Goal: Information Seeking & Learning: Learn about a topic

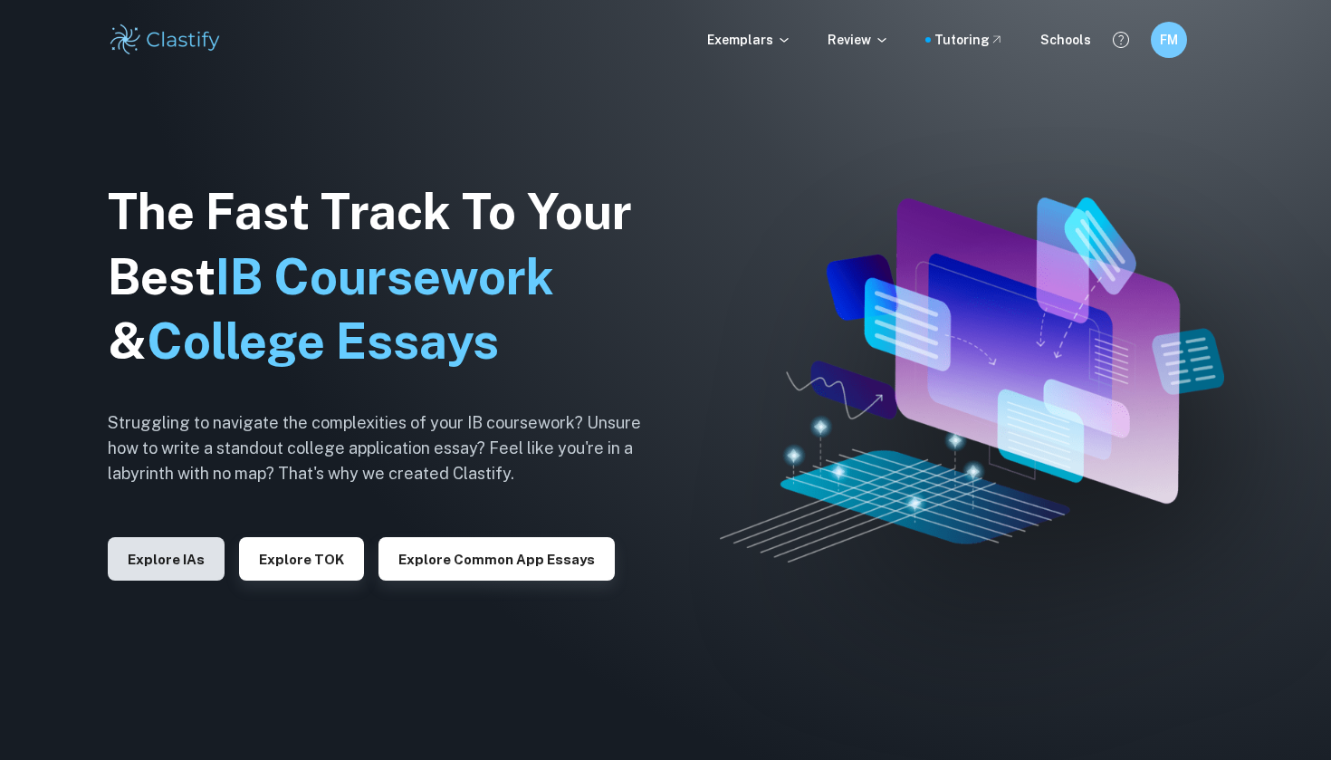
click at [193, 555] on button "Explore IAs" at bounding box center [166, 558] width 117 height 43
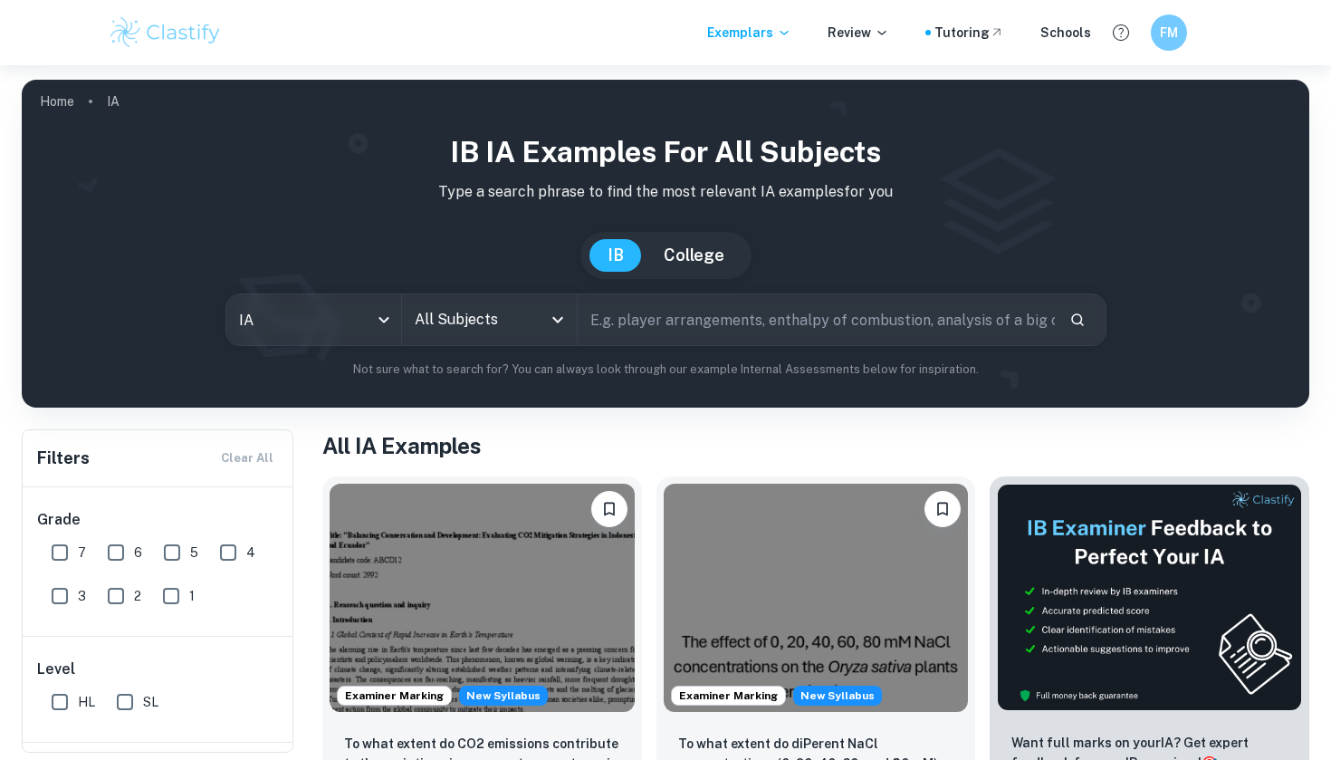
click at [544, 317] on div "All Subjects" at bounding box center [489, 319] width 175 height 51
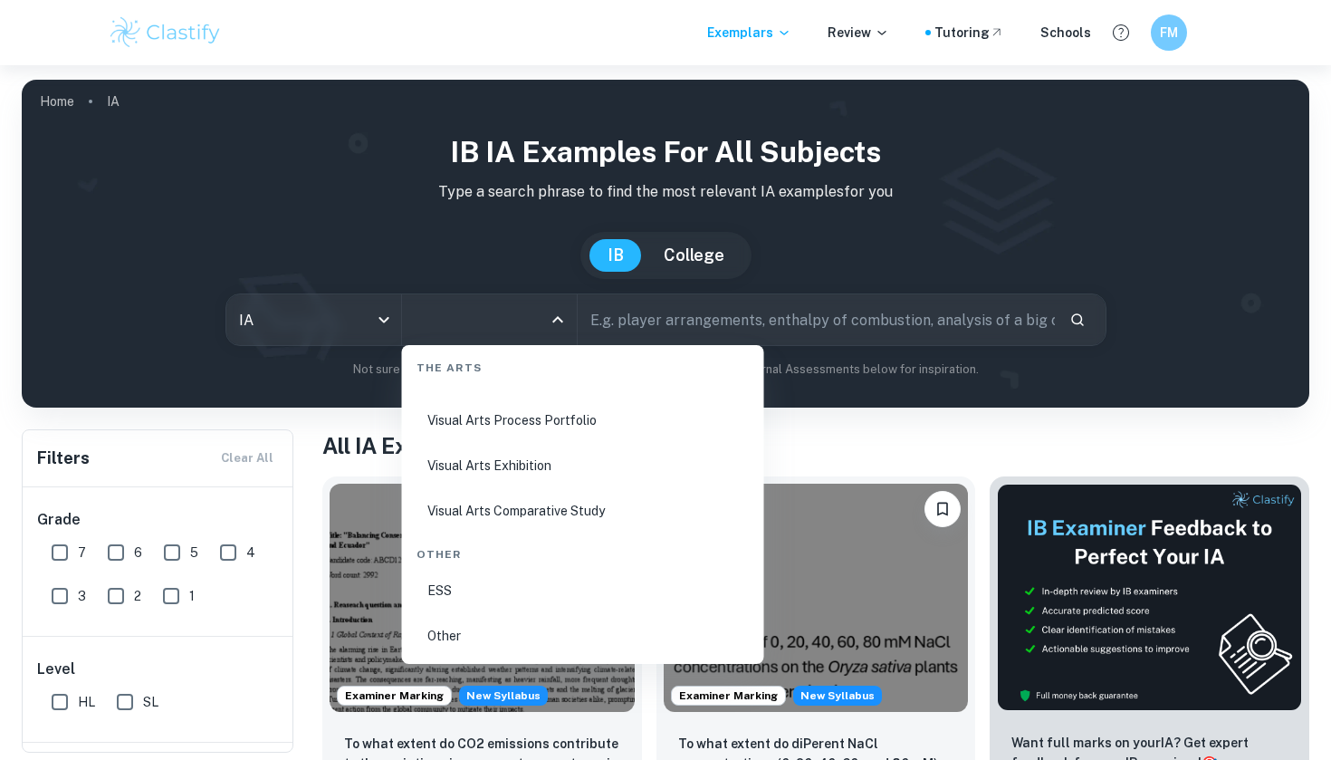
scroll to position [3468, 0]
click at [528, 422] on li "Visual Arts Process Portfolio" at bounding box center [583, 420] width 348 height 42
type input "Visual Arts Process Portfolio"
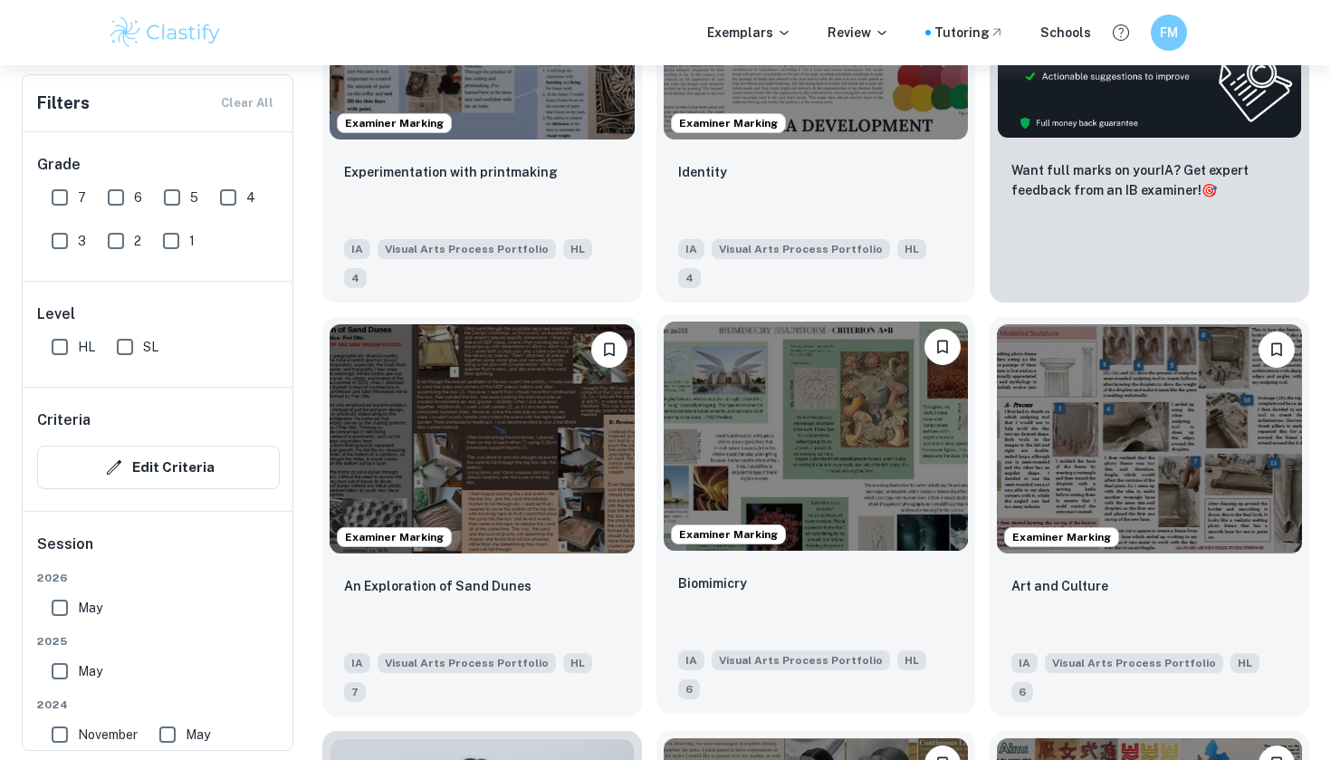
scroll to position [611, 0]
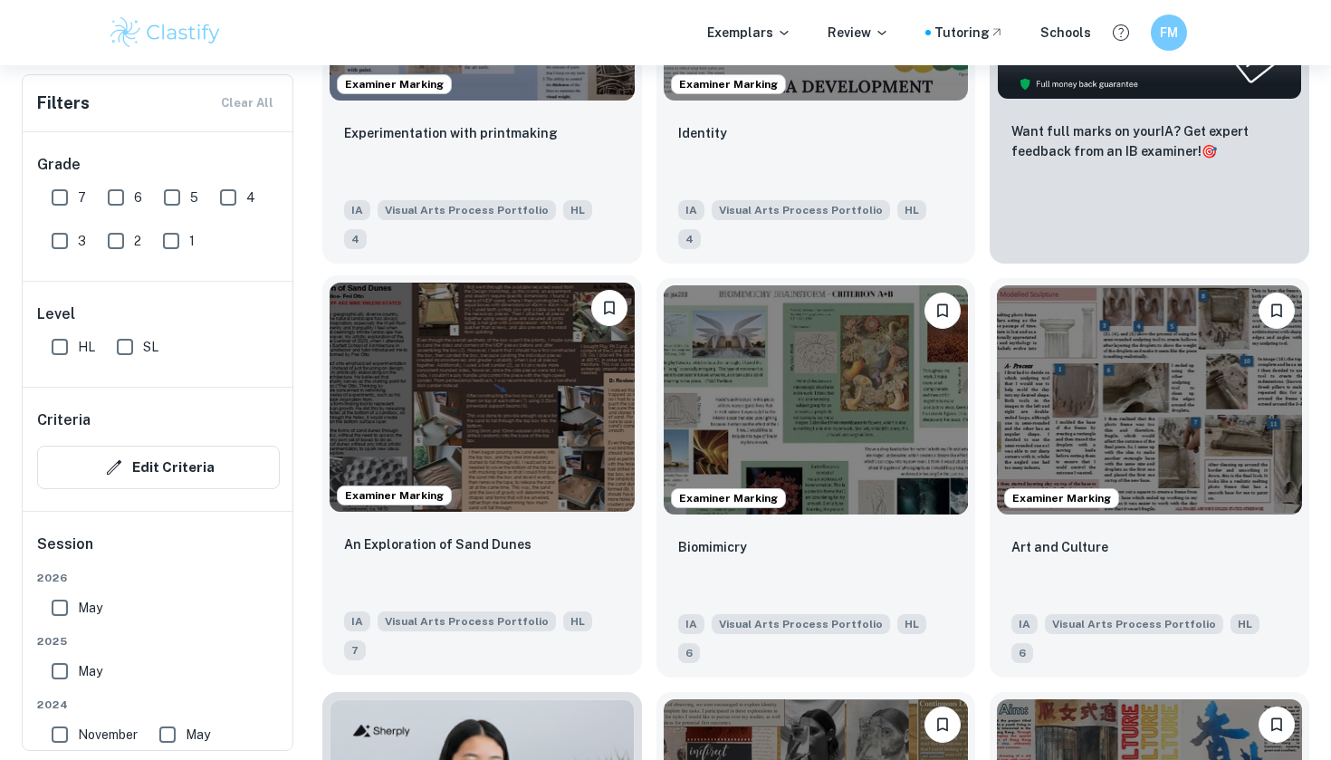
click at [562, 440] on img at bounding box center [482, 396] width 305 height 228
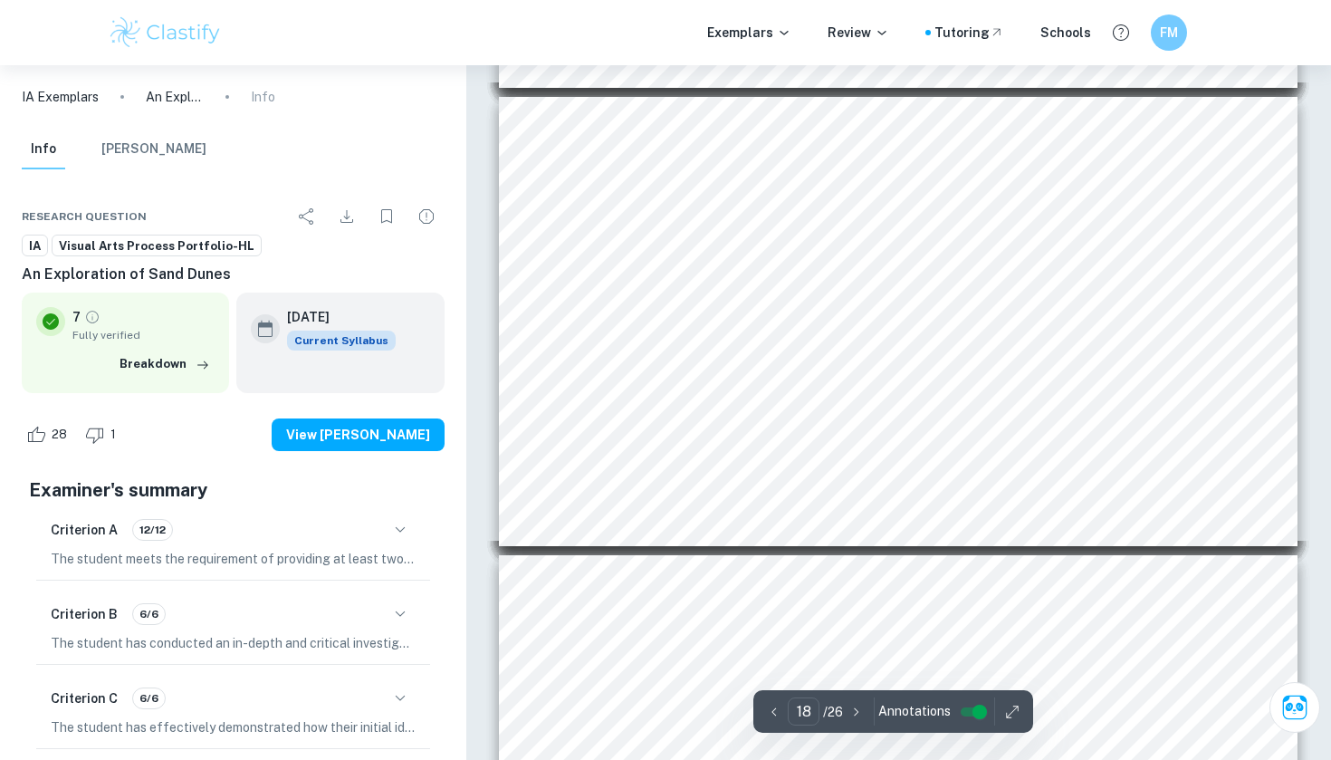
scroll to position [7906, 0]
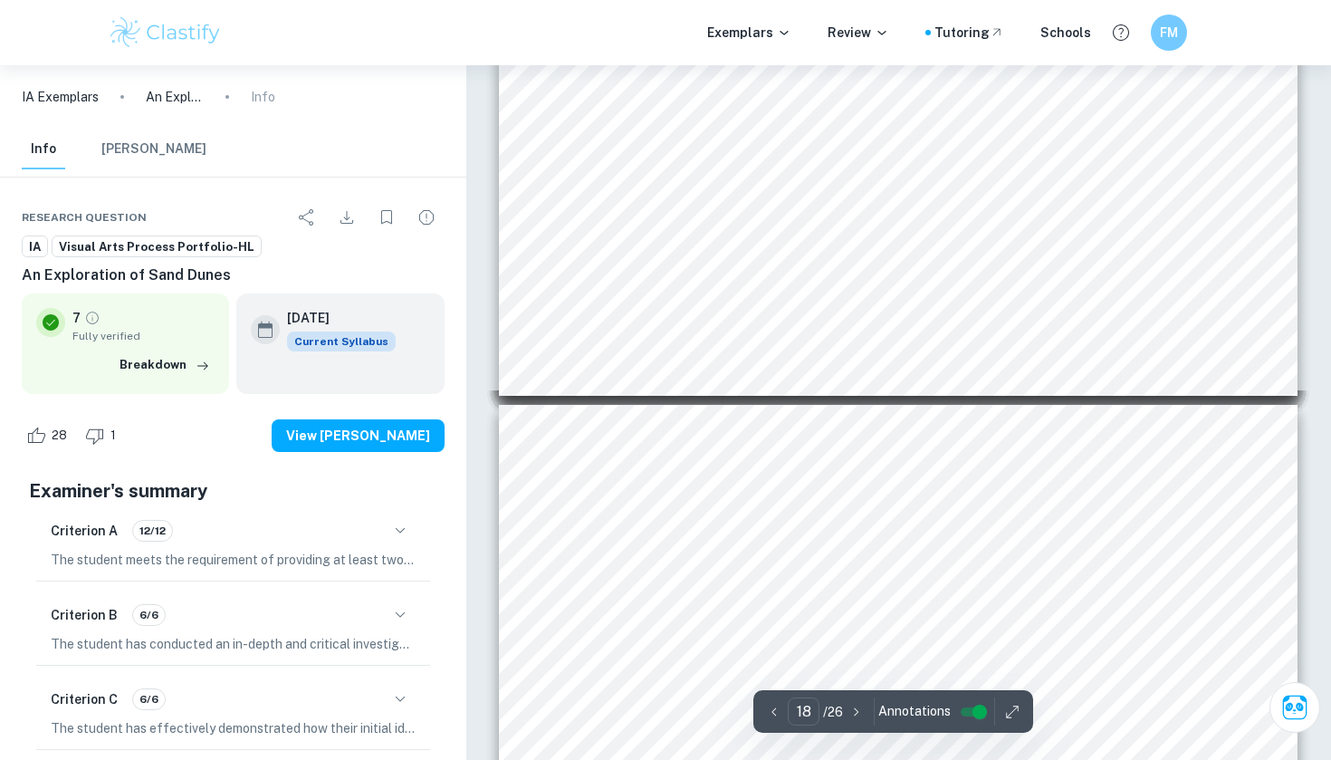
type input "19"
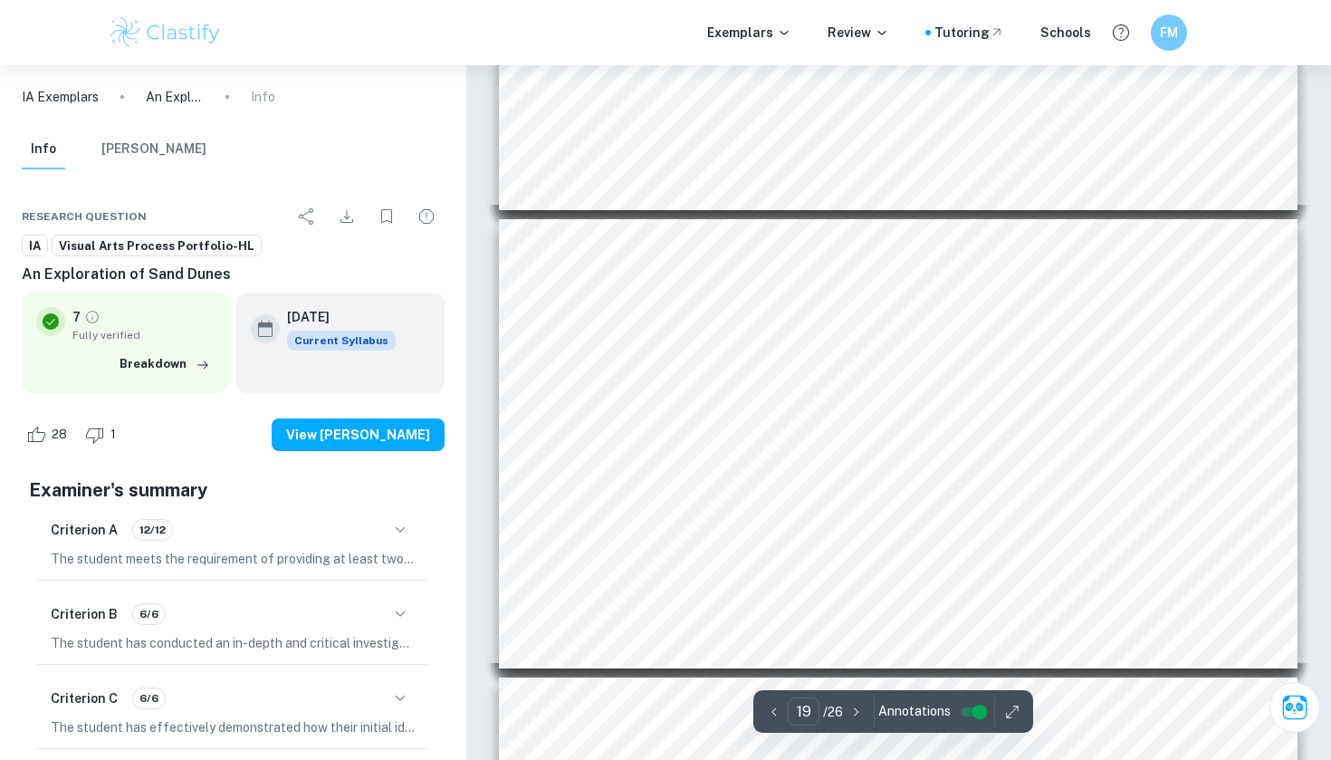
scroll to position [8246, 0]
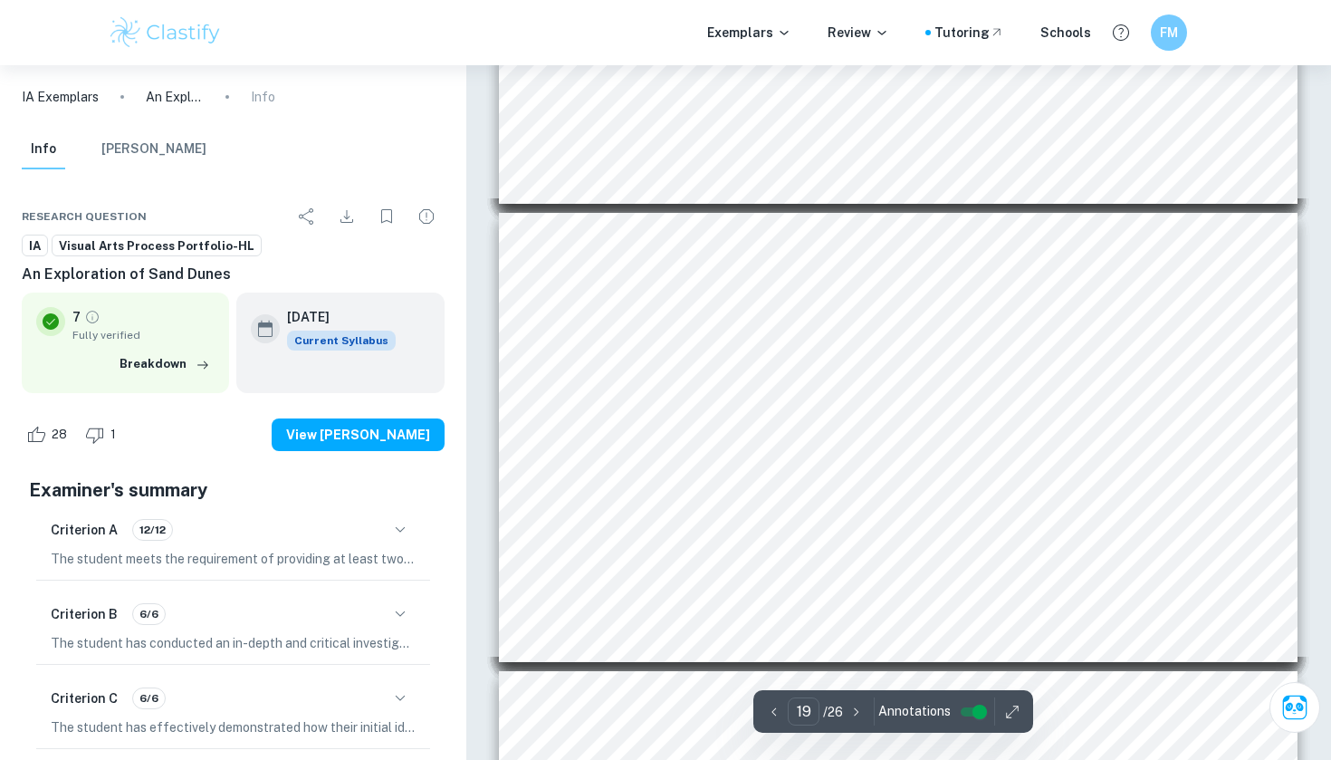
click at [793, 288] on div "Exploring Concrete & Mould Making A: Skills, Techniques, Processes & D: Reviewi…" at bounding box center [898, 437] width 799 height 449
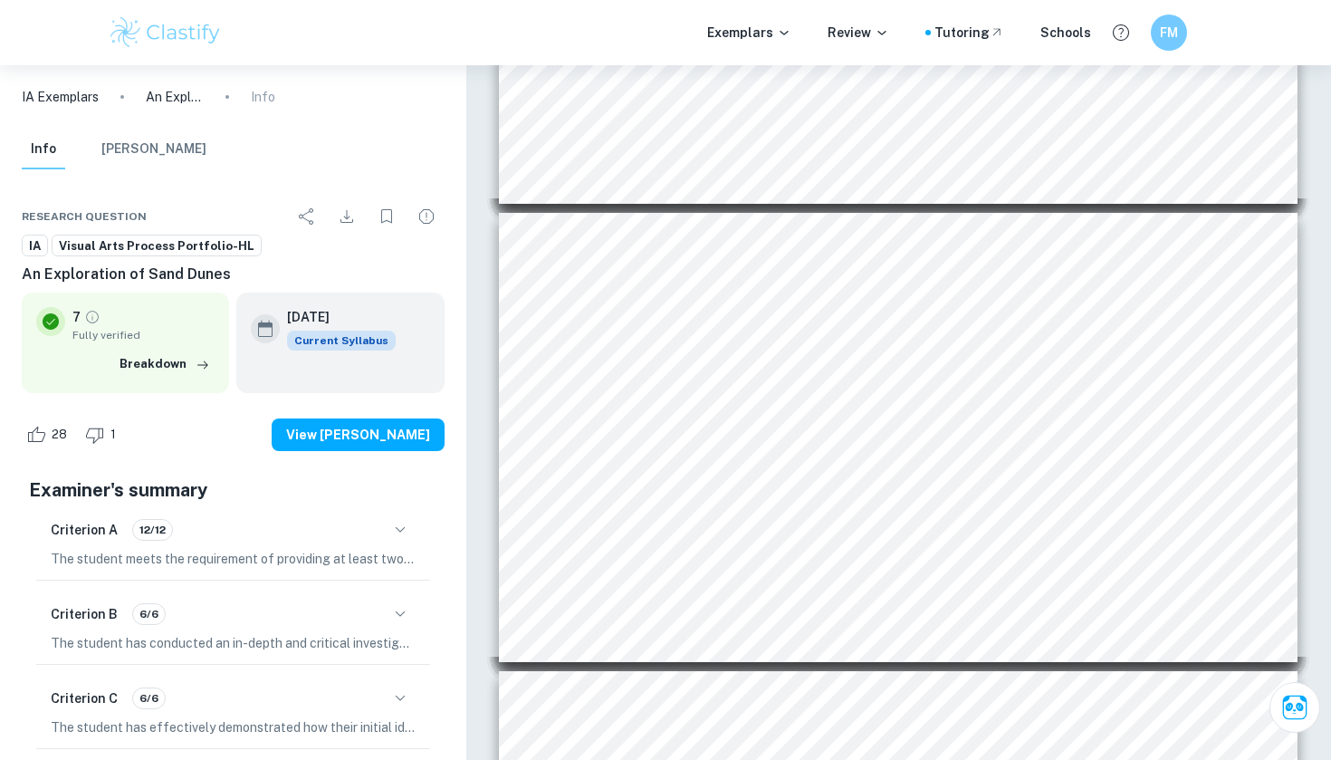
drag, startPoint x: 780, startPoint y: 288, endPoint x: 737, endPoint y: 249, distance: 57.7
click at [737, 249] on div "Exploring Concrete & Mould Making A: Skills, Techniques, Processes & D: Reviewi…" at bounding box center [898, 437] width 799 height 449
click at [893, 2] on div "Exemplars Review Tutoring Schools FM" at bounding box center [665, 32] width 1331 height 65
